Goal: Information Seeking & Learning: Compare options

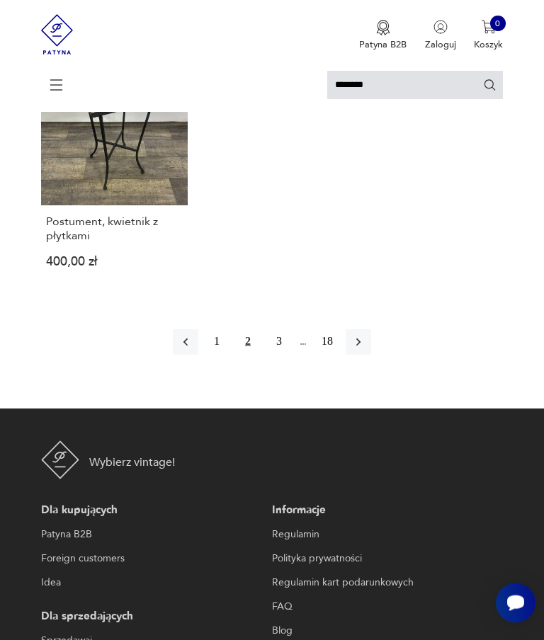
scroll to position [1630, 0]
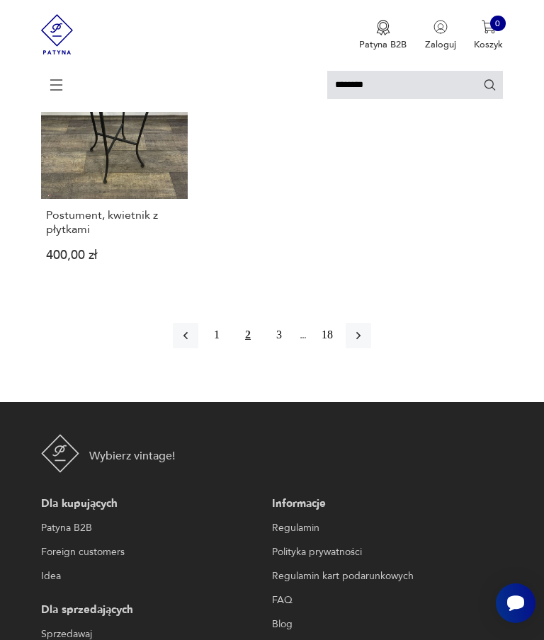
click at [365, 343] on icon "button" at bounding box center [358, 336] width 14 height 14
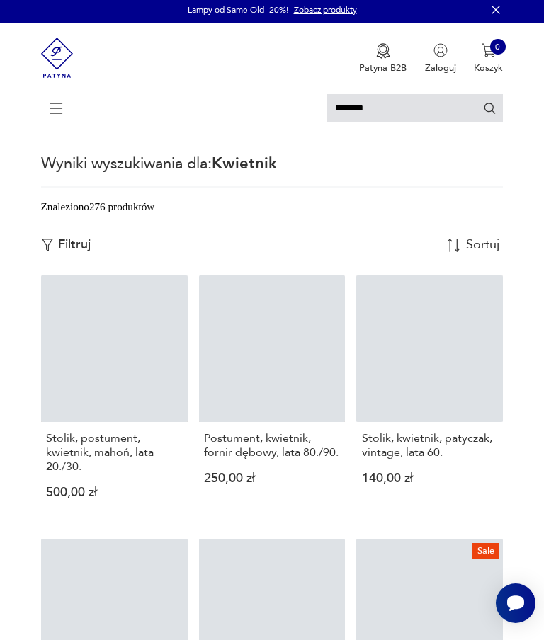
scroll to position [360, 0]
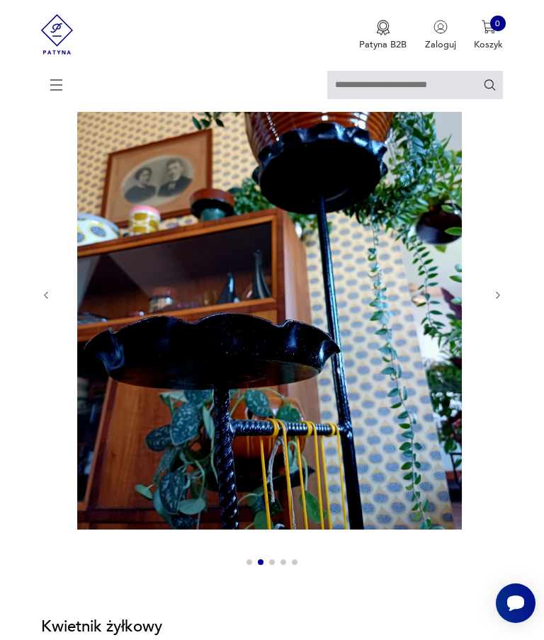
click at [496, 301] on icon "button" at bounding box center [498, 295] width 11 height 11
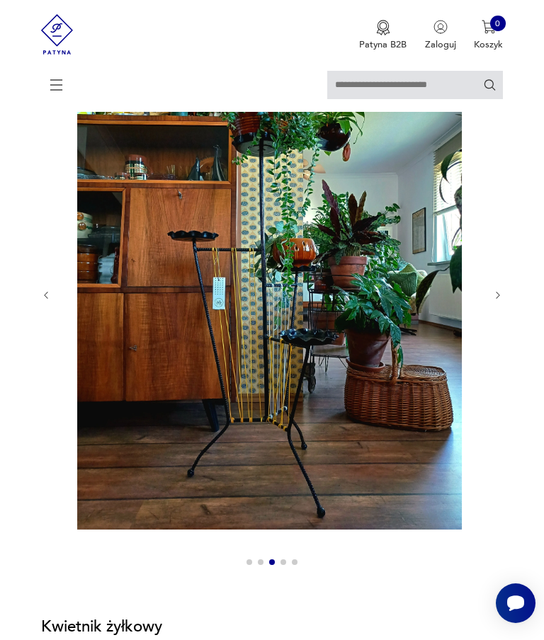
click at [494, 301] on icon "button" at bounding box center [498, 295] width 11 height 11
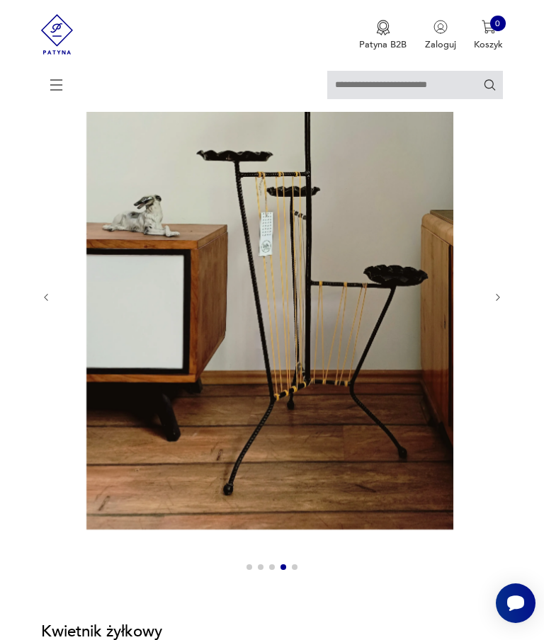
click at [495, 303] on icon "button" at bounding box center [498, 297] width 11 height 11
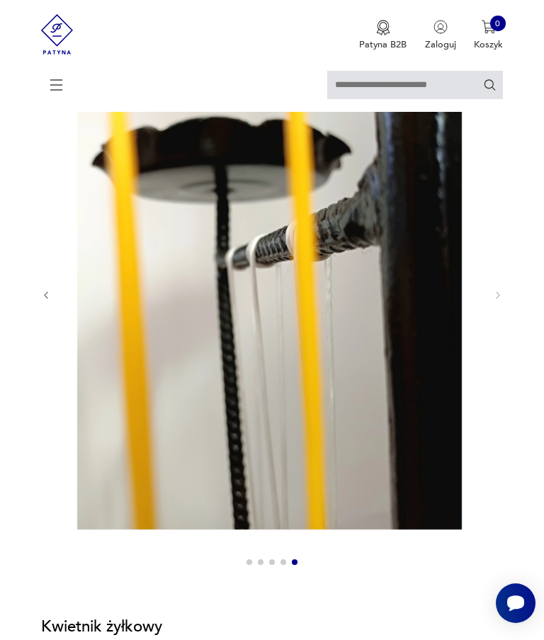
click at [495, 301] on icon "button" at bounding box center [498, 295] width 11 height 11
click at [499, 301] on icon "button" at bounding box center [498, 295] width 11 height 11
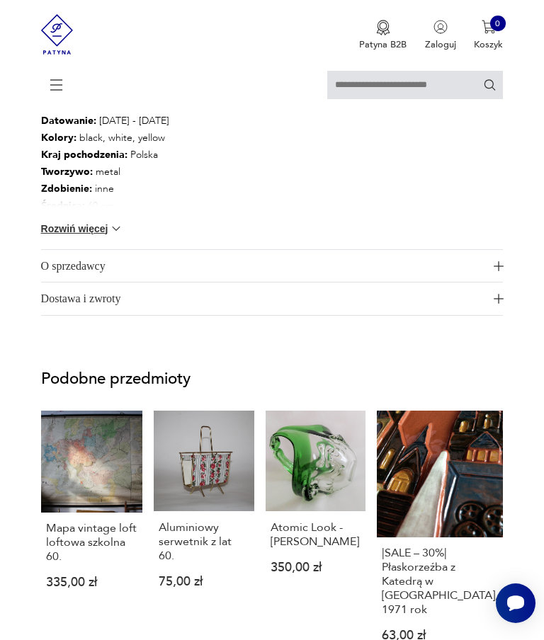
scroll to position [1182, 0]
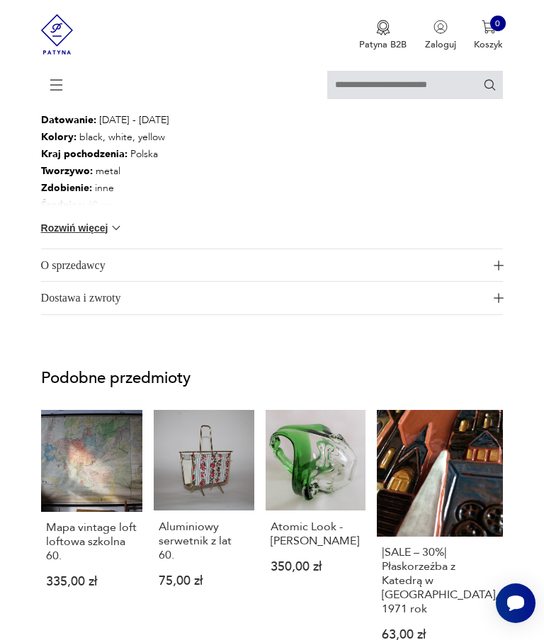
click at [455, 249] on div "Wysokość : 110 cm Kolor: czarny, biały, żółty Datowanie : 1960 - 1980 Kolory : …" at bounding box center [272, 163] width 462 height 171
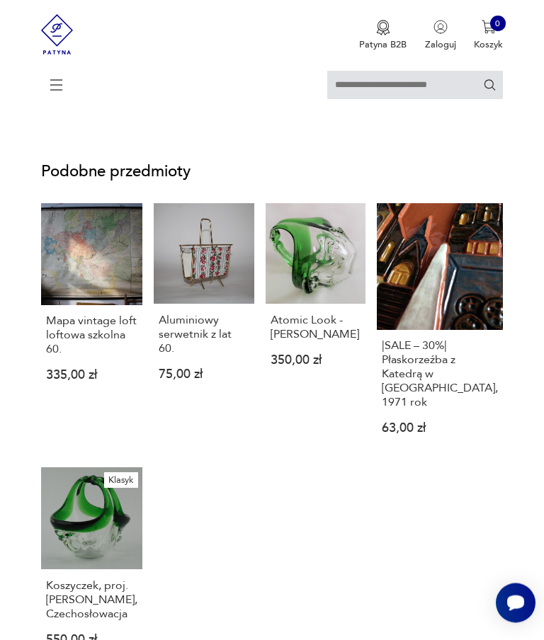
scroll to position [1294, 0]
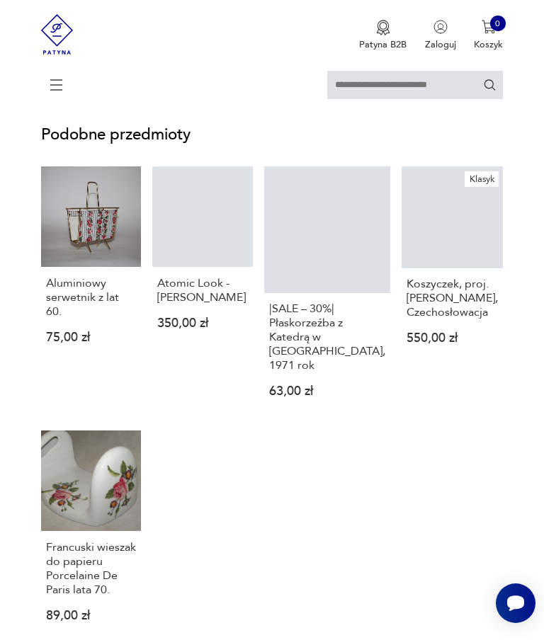
scroll to position [990, 0]
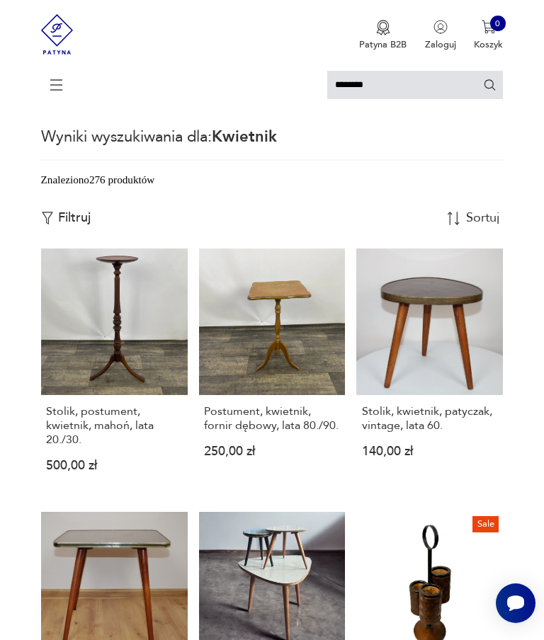
click at [56, 86] on icon at bounding box center [57, 85] width 50 height 50
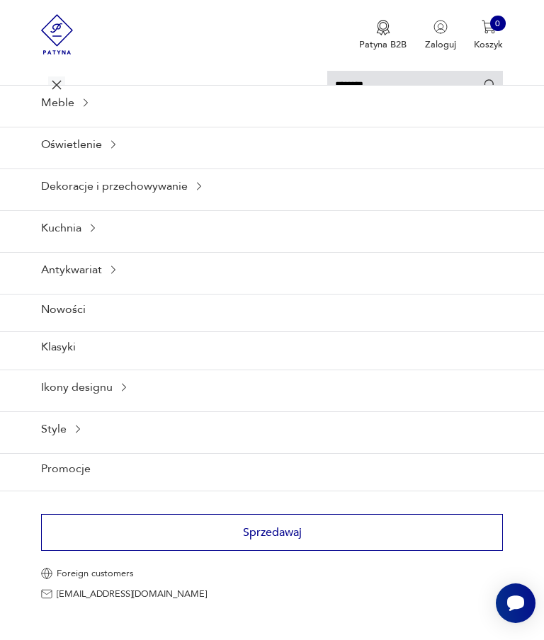
click at [90, 108] on icon at bounding box center [85, 102] width 11 height 11
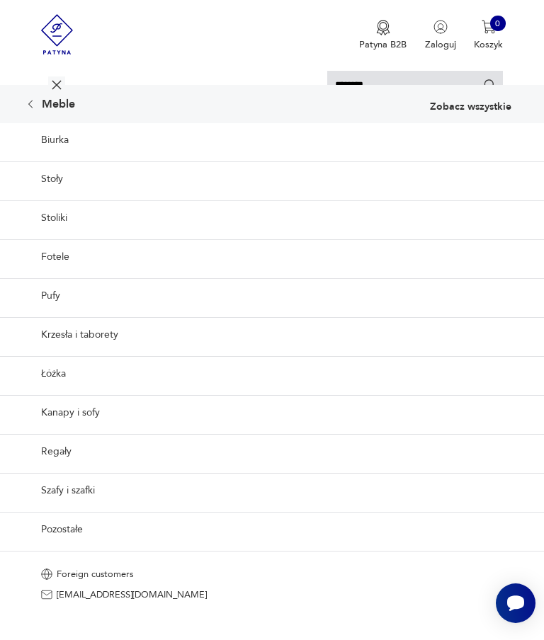
click at [74, 235] on link "Stoliki" at bounding box center [272, 217] width 544 height 35
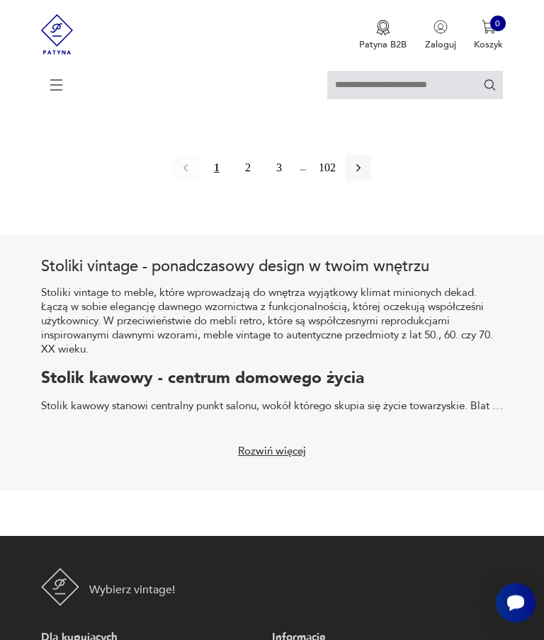
scroll to position [2009, 0]
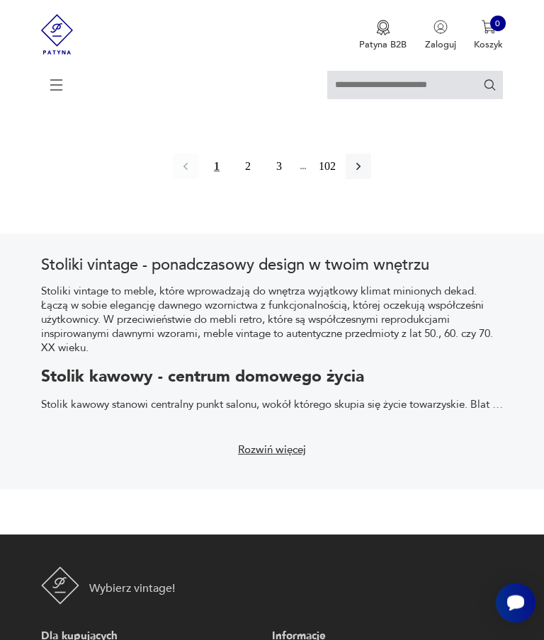
click at [255, 180] on button "2" at bounding box center [247, 166] width 25 height 25
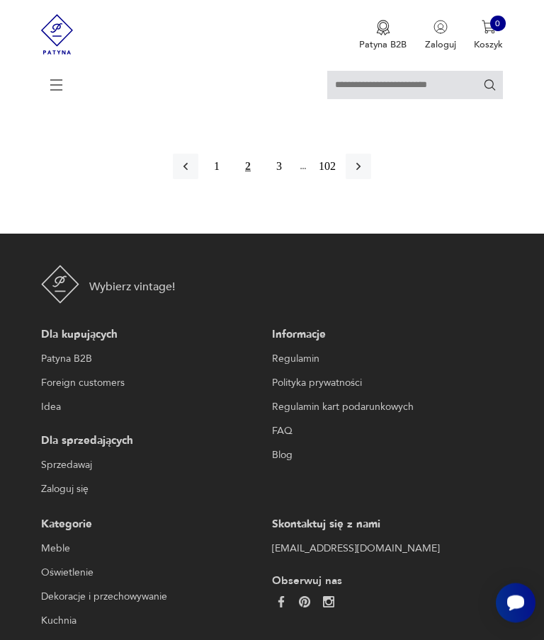
scroll to position [2009, 0]
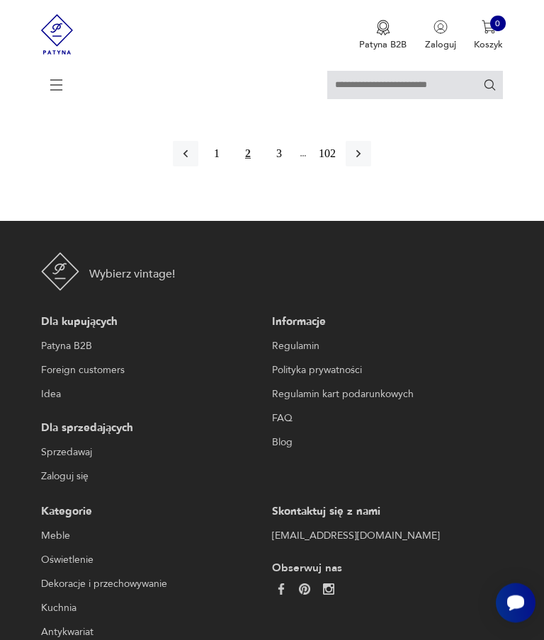
scroll to position [2040, 0]
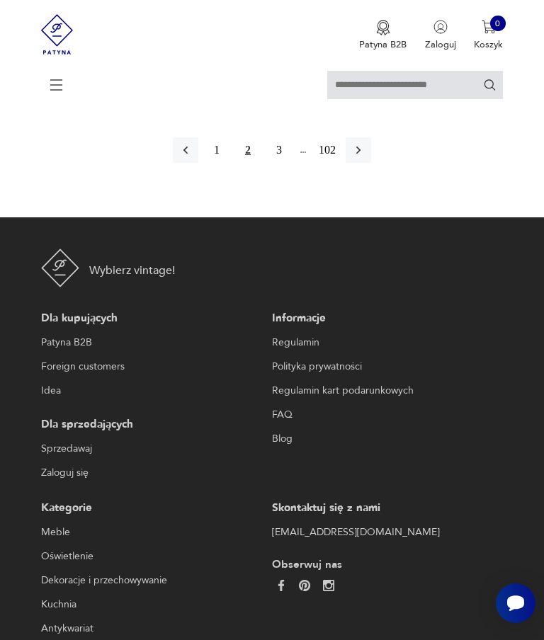
click at [289, 163] on button "3" at bounding box center [278, 149] width 25 height 25
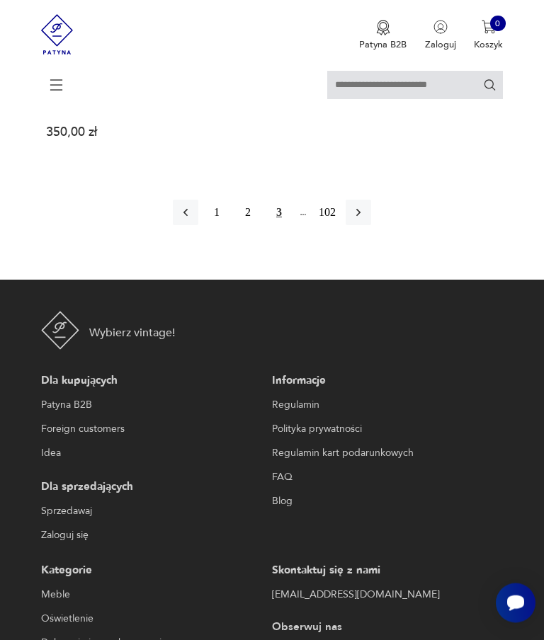
scroll to position [1939, 0]
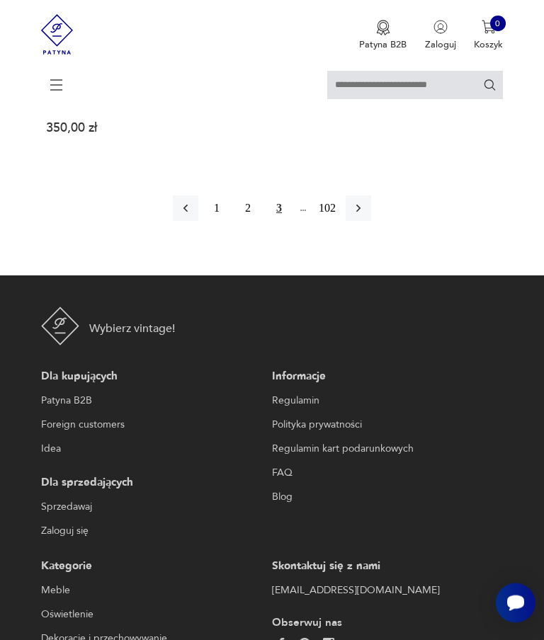
click at [371, 222] on button "button" at bounding box center [358, 208] width 25 height 25
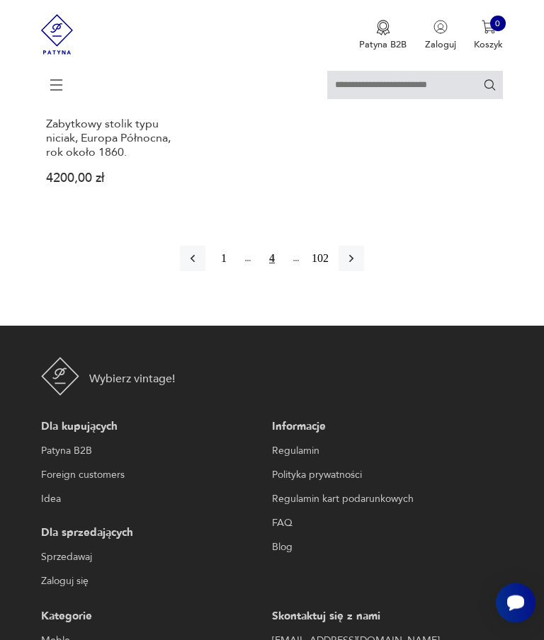
scroll to position [1903, 0]
click at [364, 271] on button "button" at bounding box center [350, 258] width 25 height 25
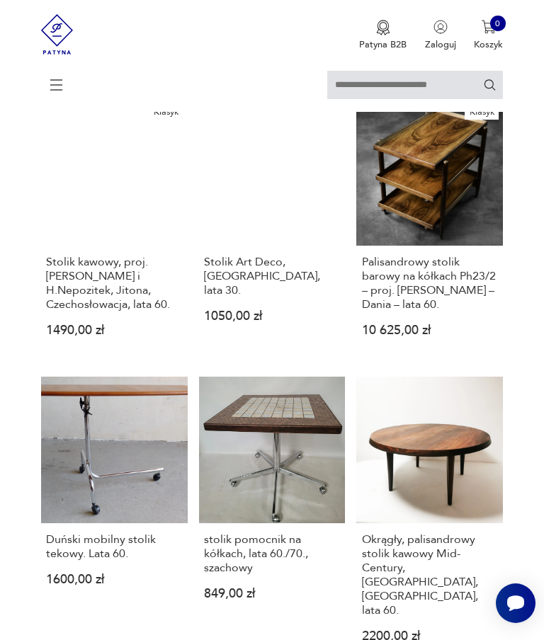
scroll to position [1212, 0]
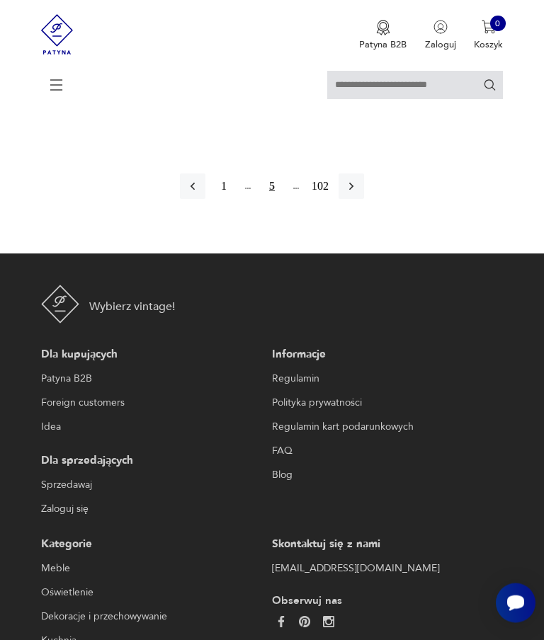
click at [358, 194] on icon "button" at bounding box center [351, 187] width 14 height 14
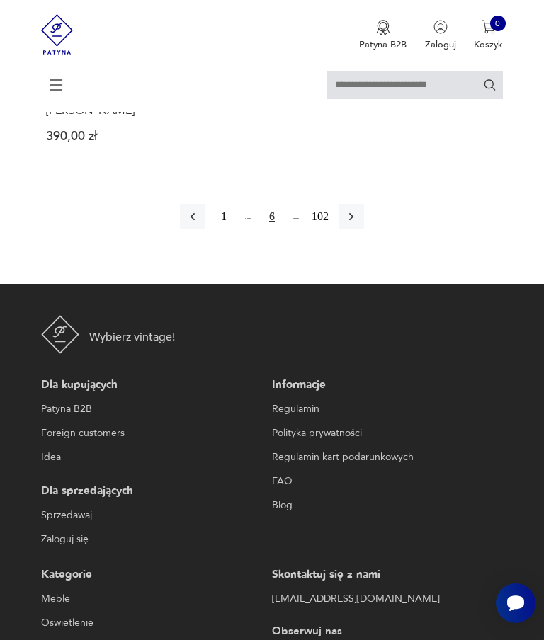
scroll to position [1977, 0]
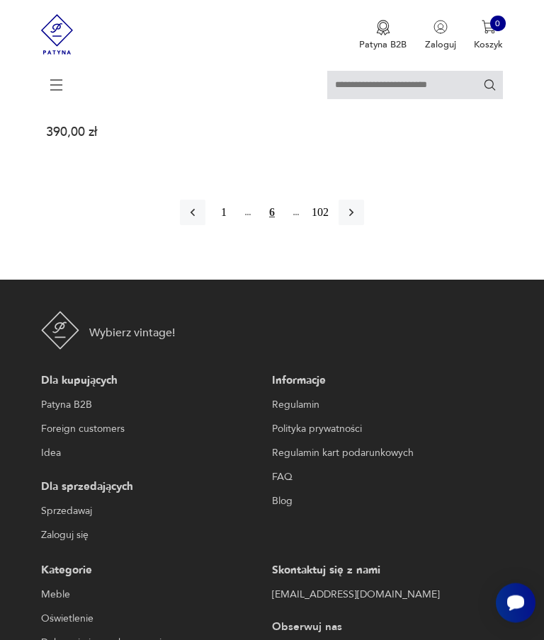
click at [364, 226] on button "button" at bounding box center [350, 212] width 25 height 25
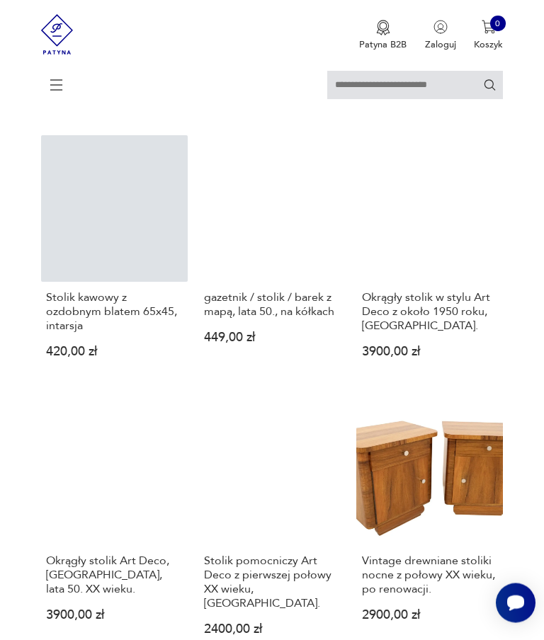
scroll to position [968, 0]
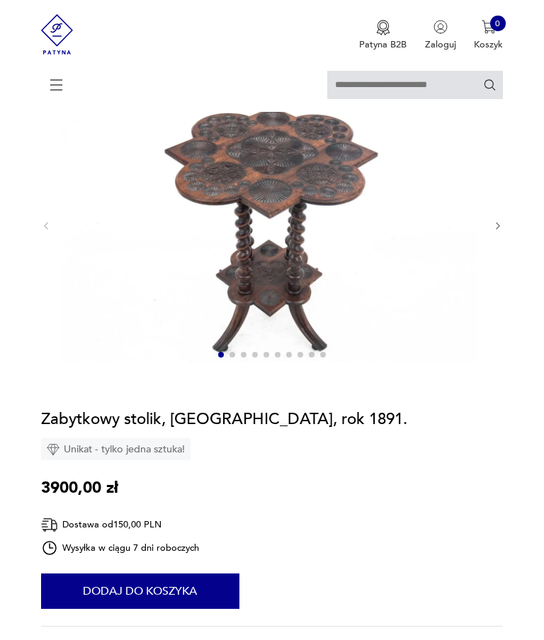
click at [476, 217] on img at bounding box center [269, 224] width 414 height 276
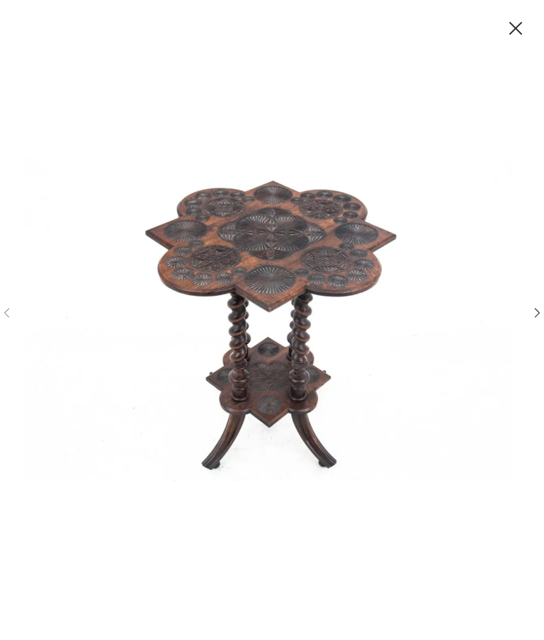
click at [527, 331] on div at bounding box center [272, 320] width 544 height 514
click at [524, 336] on div at bounding box center [272, 320] width 544 height 514
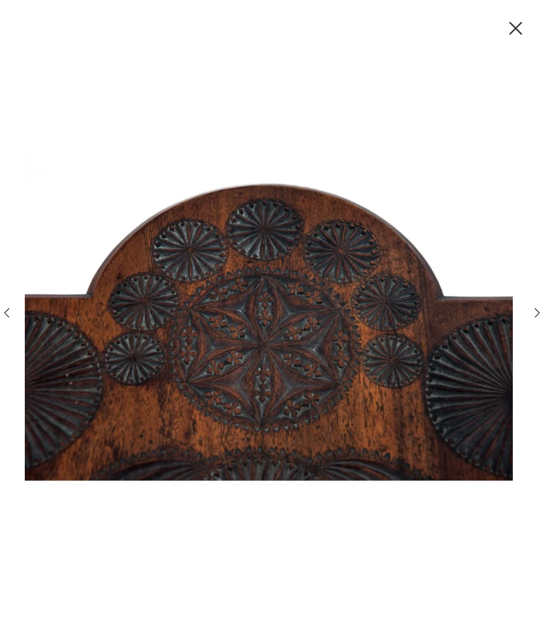
click at [535, 318] on icon "button" at bounding box center [537, 313] width 5 height 9
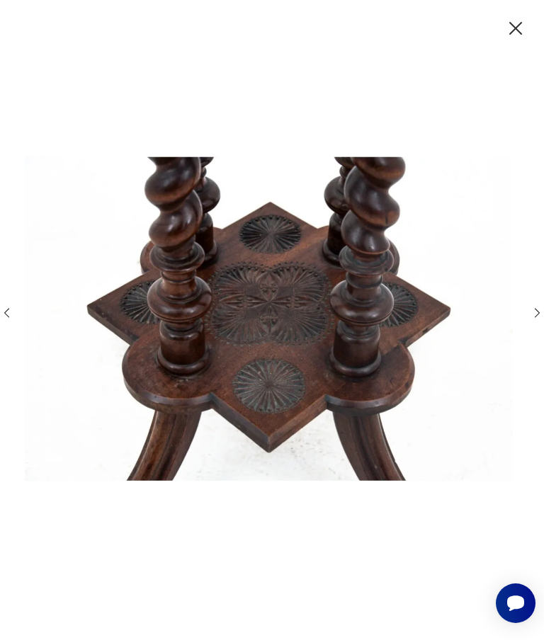
click at [526, 333] on div at bounding box center [272, 320] width 544 height 514
click at [536, 318] on icon "button" at bounding box center [537, 313] width 5 height 9
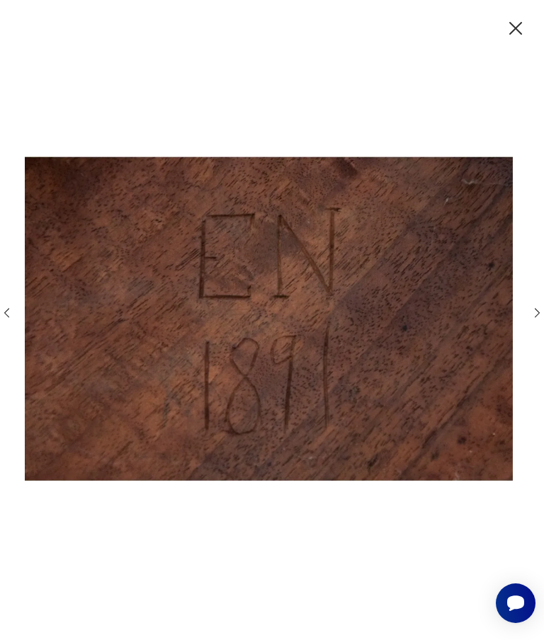
scroll to position [103, 0]
click at [538, 320] on icon "button" at bounding box center [536, 313] width 13 height 13
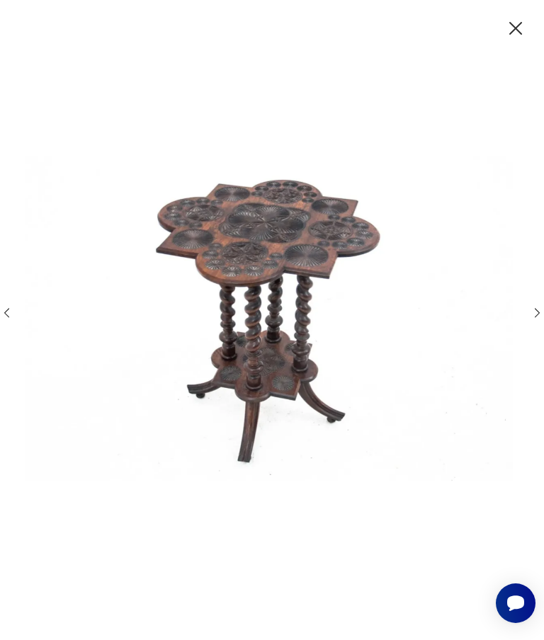
click at [531, 320] on icon "button" at bounding box center [536, 313] width 13 height 13
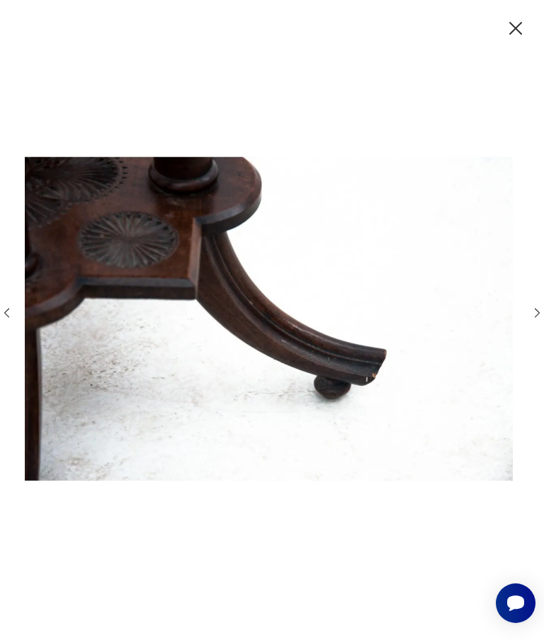
click at [531, 320] on icon "button" at bounding box center [536, 313] width 13 height 13
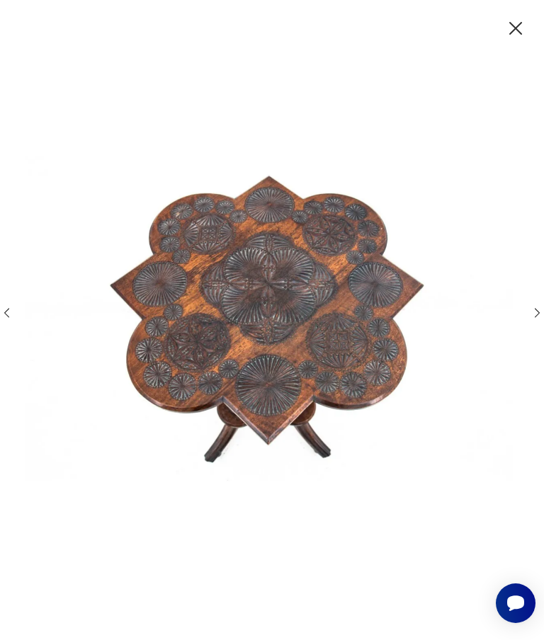
click at [540, 320] on icon "button" at bounding box center [536, 313] width 13 height 13
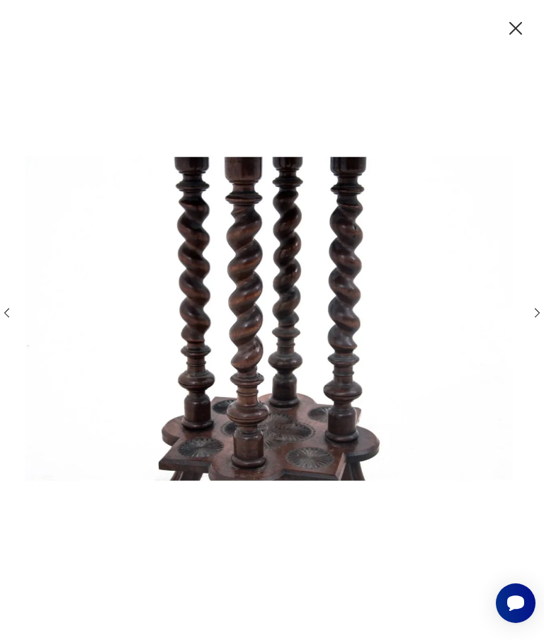
click at [530, 320] on icon "button" at bounding box center [536, 313] width 13 height 13
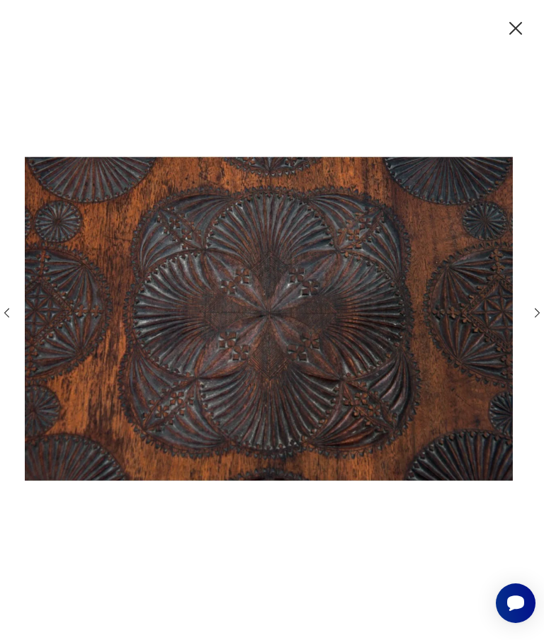
click at [526, 340] on div at bounding box center [272, 320] width 544 height 514
click at [532, 320] on icon "button" at bounding box center [536, 313] width 13 height 13
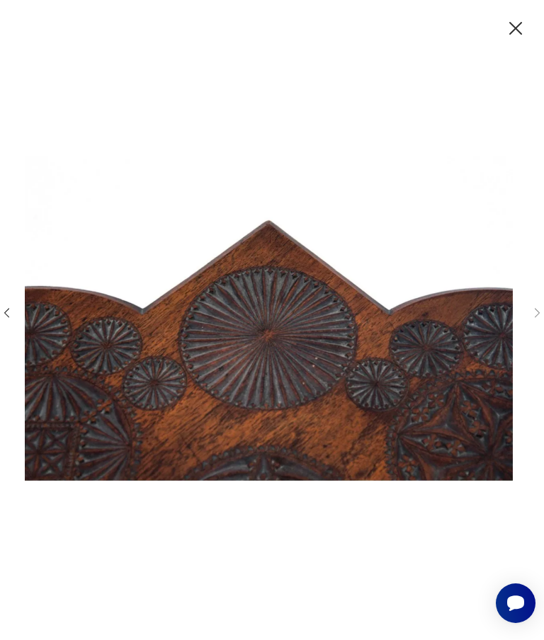
click at [532, 320] on icon "button" at bounding box center [536, 313] width 13 height 13
click at [527, 338] on div at bounding box center [272, 320] width 544 height 514
click at [530, 320] on icon "button" at bounding box center [536, 313] width 13 height 13
click at [515, 30] on icon "button" at bounding box center [515, 28] width 23 height 23
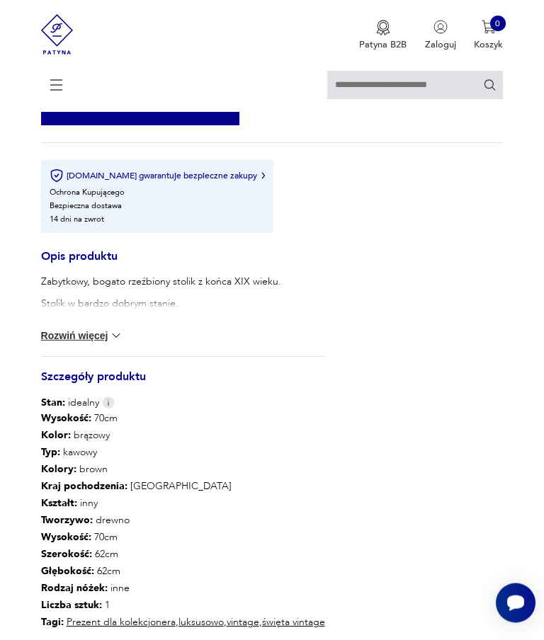
scroll to position [671, 0]
